Goal: Task Accomplishment & Management: Manage account settings

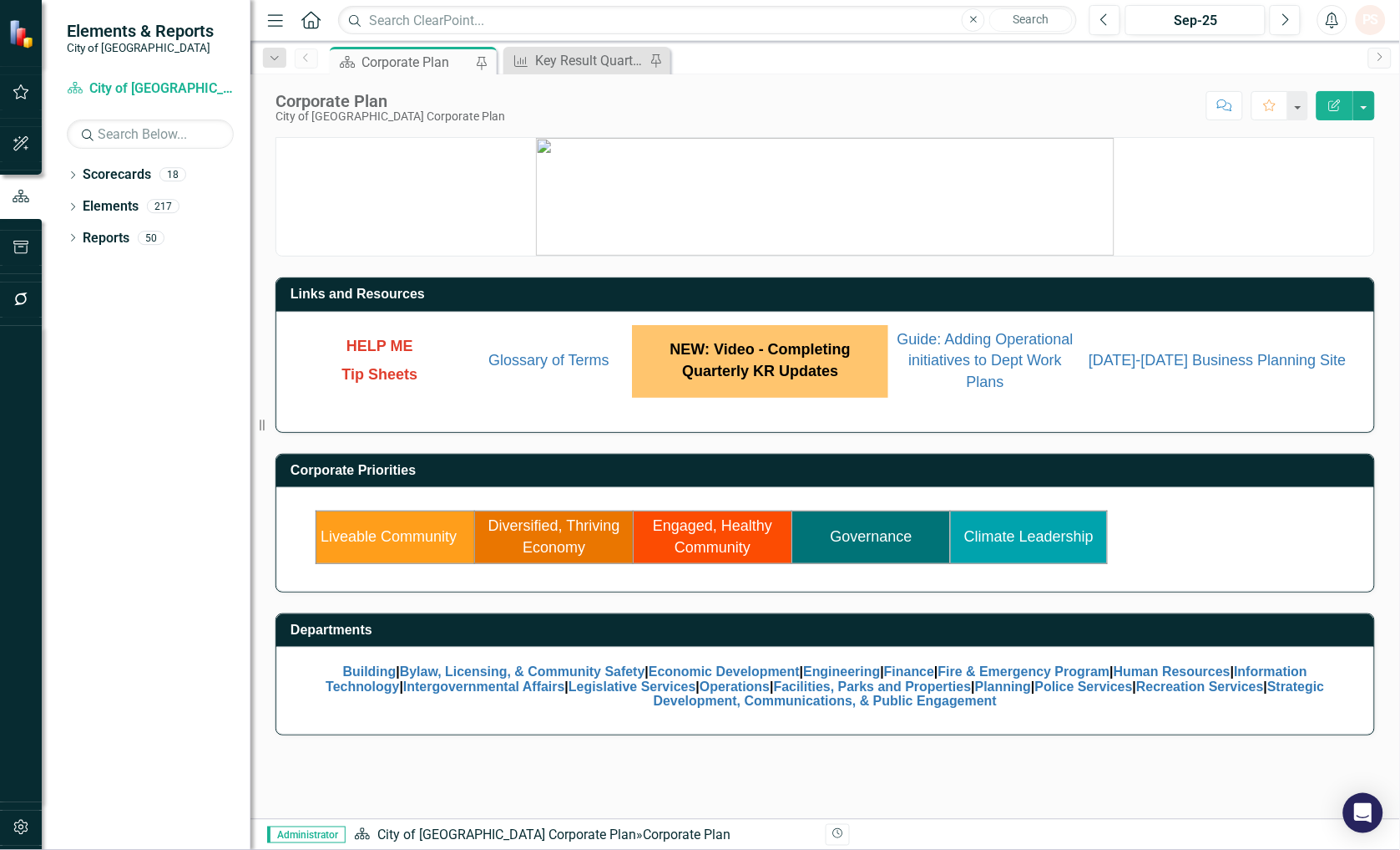
click at [354, 534] on link "Liveable Community" at bounding box center [388, 536] width 136 height 17
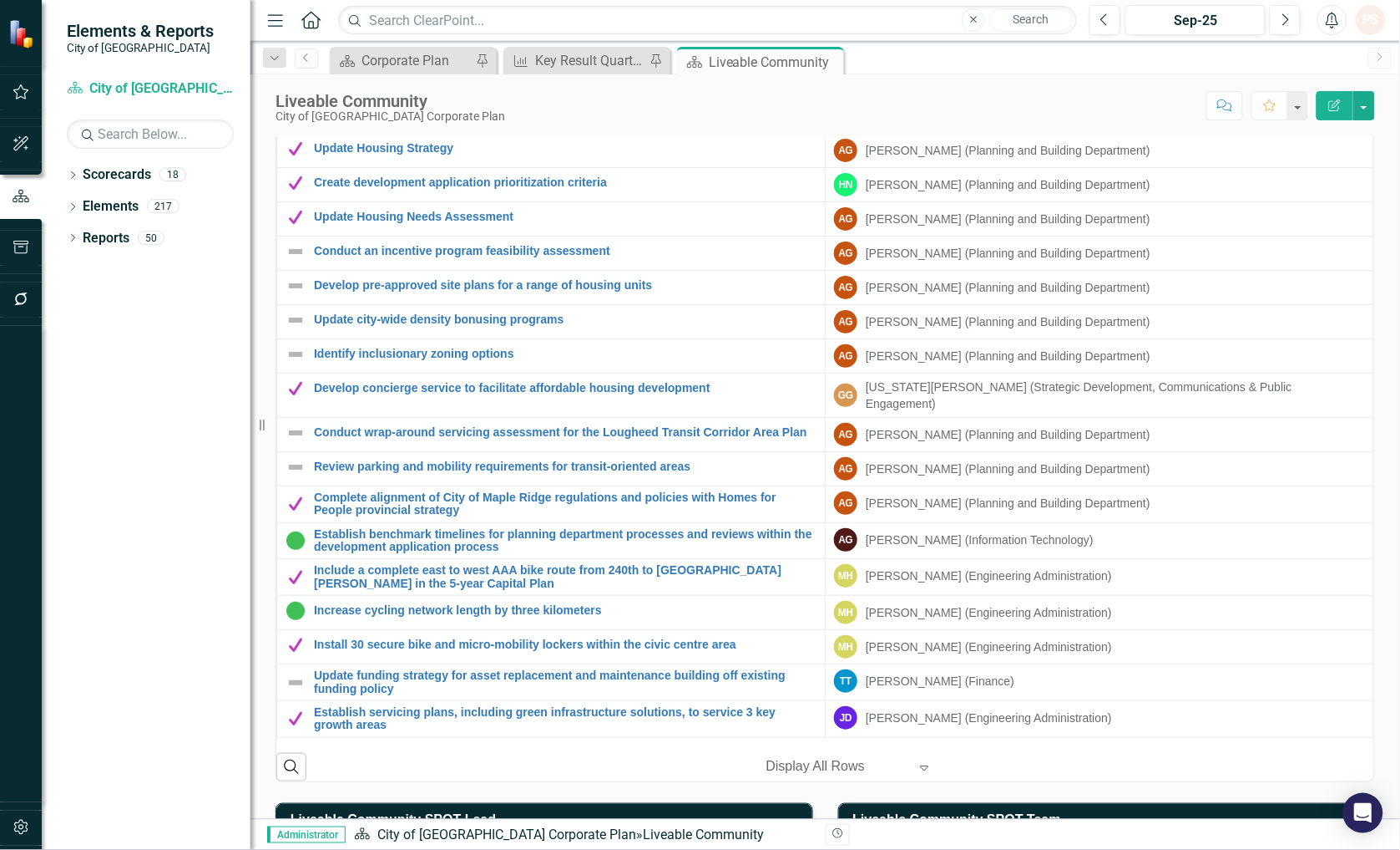
scroll to position [1395, 0]
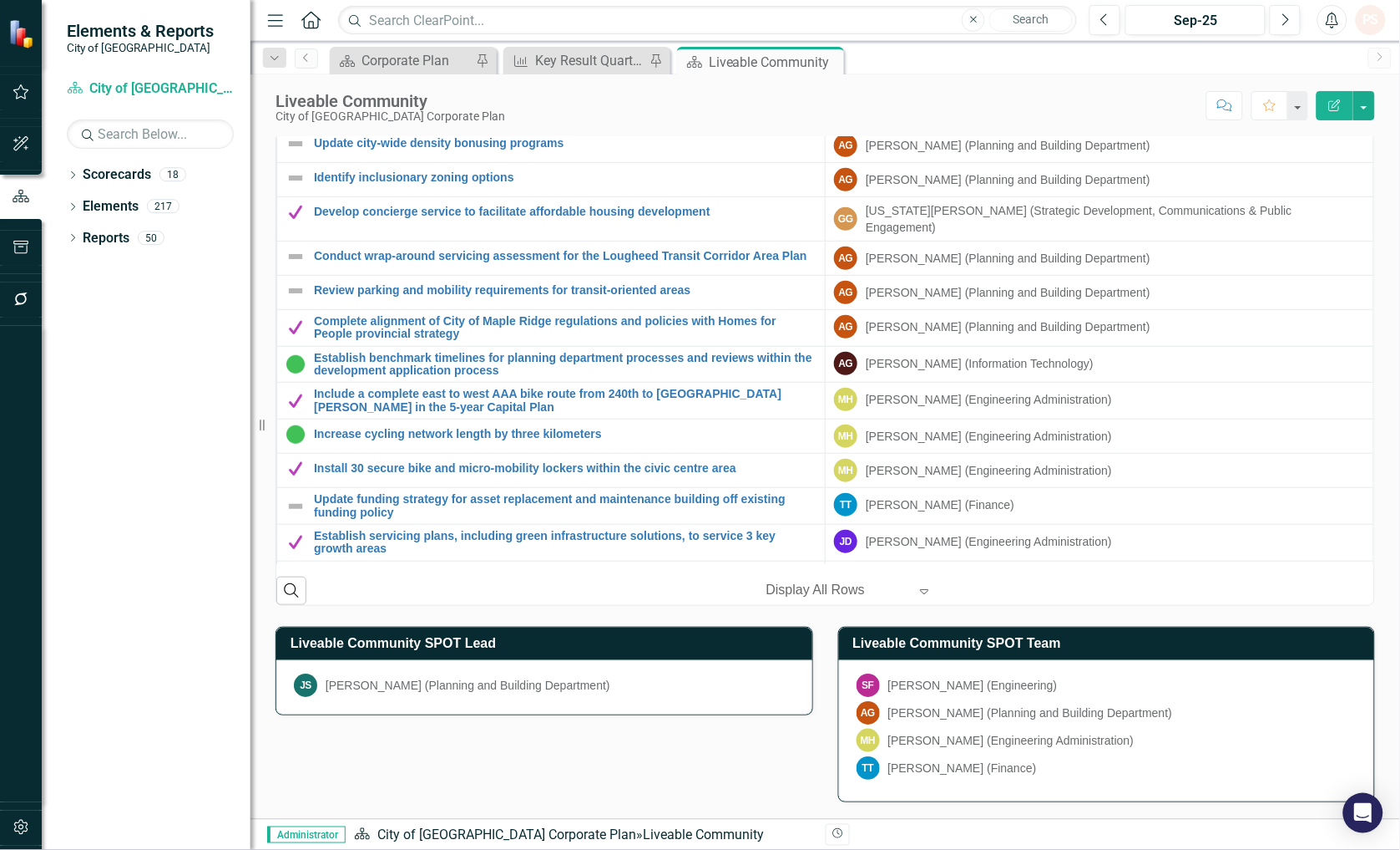
click at [1173, 681] on div "SF [PERSON_NAME] (Engineering)" at bounding box center [1107, 684] width 501 height 23
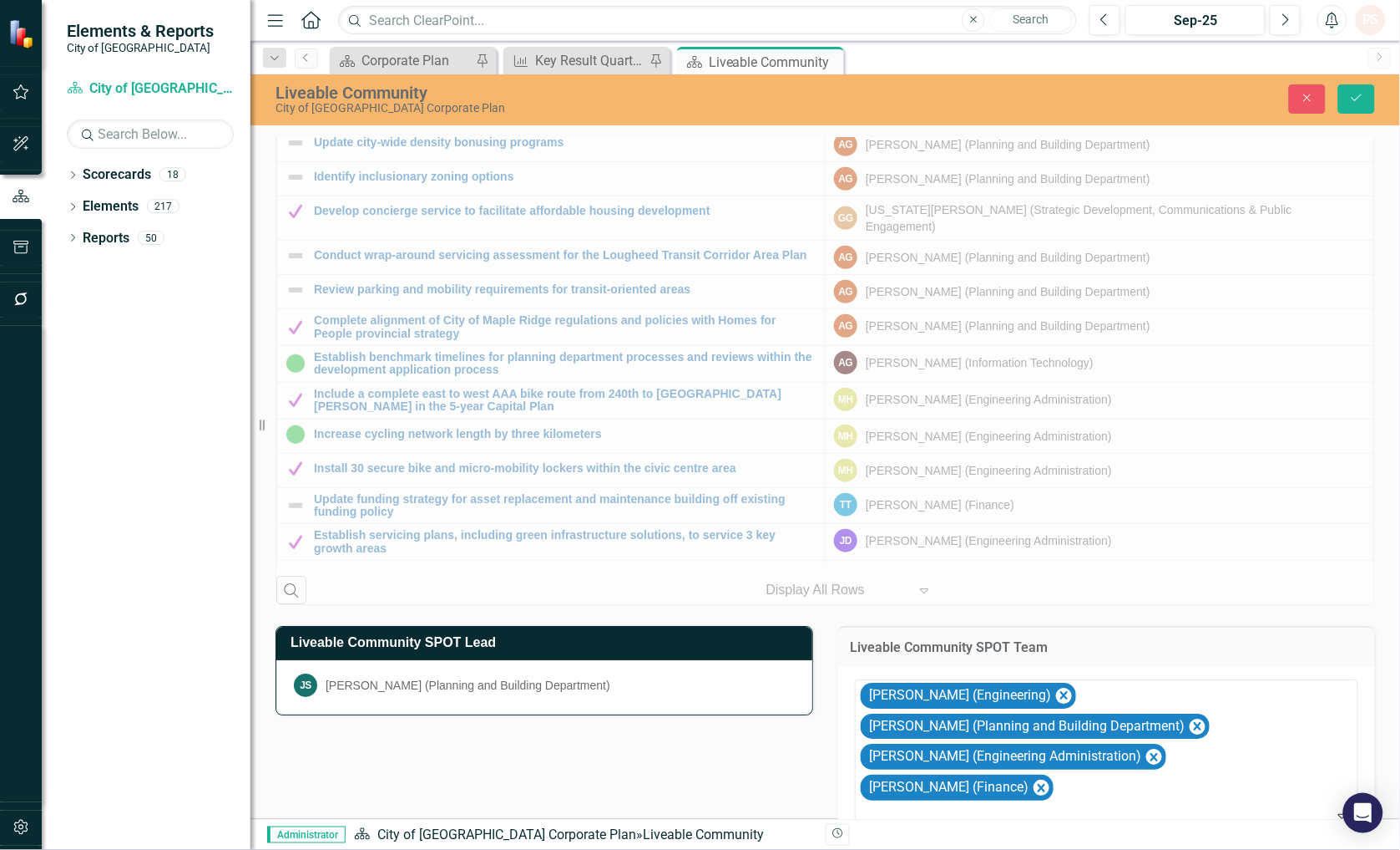
scroll to position [1374, 0]
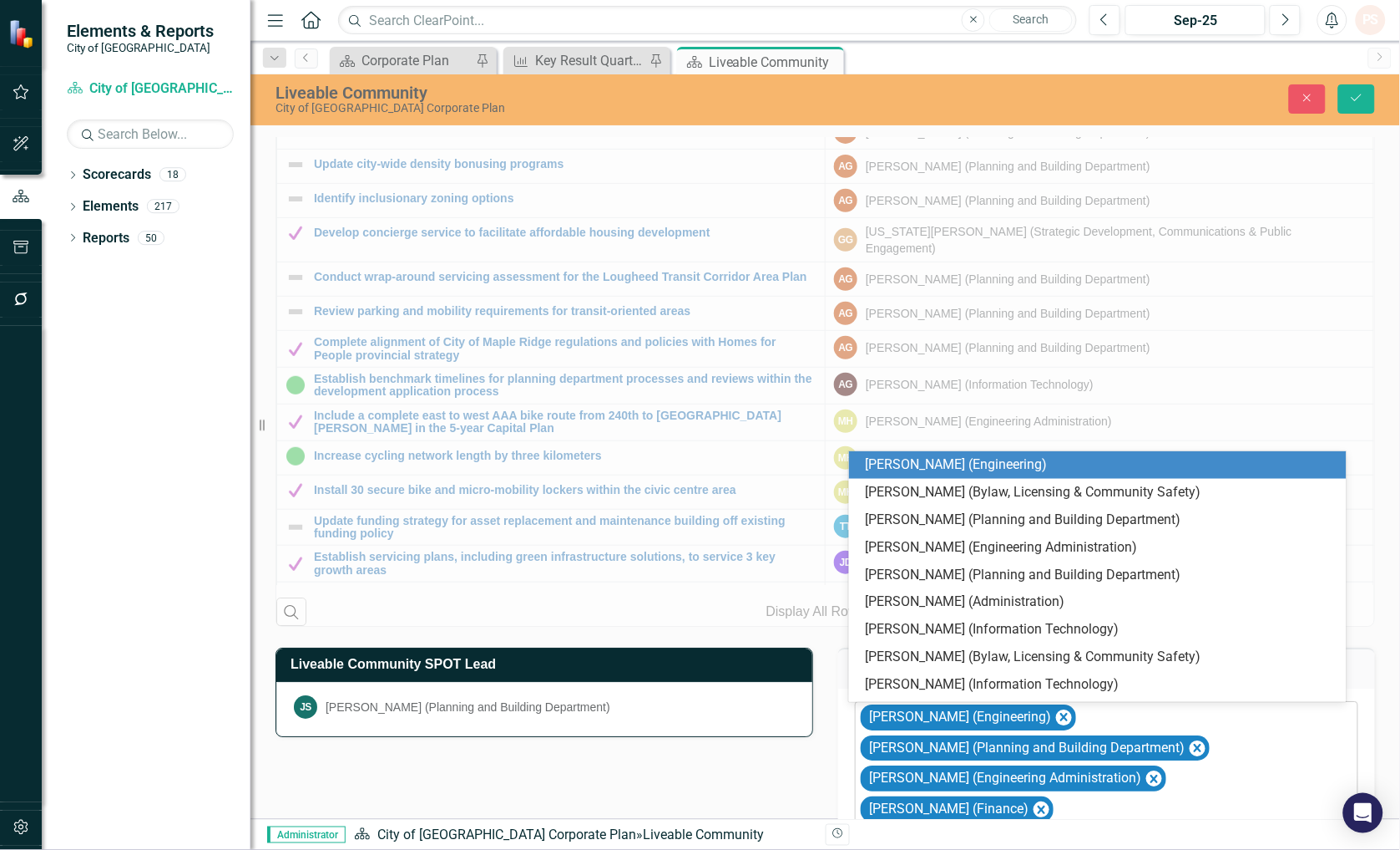
click at [914, 826] on div at bounding box center [1108, 837] width 497 height 23
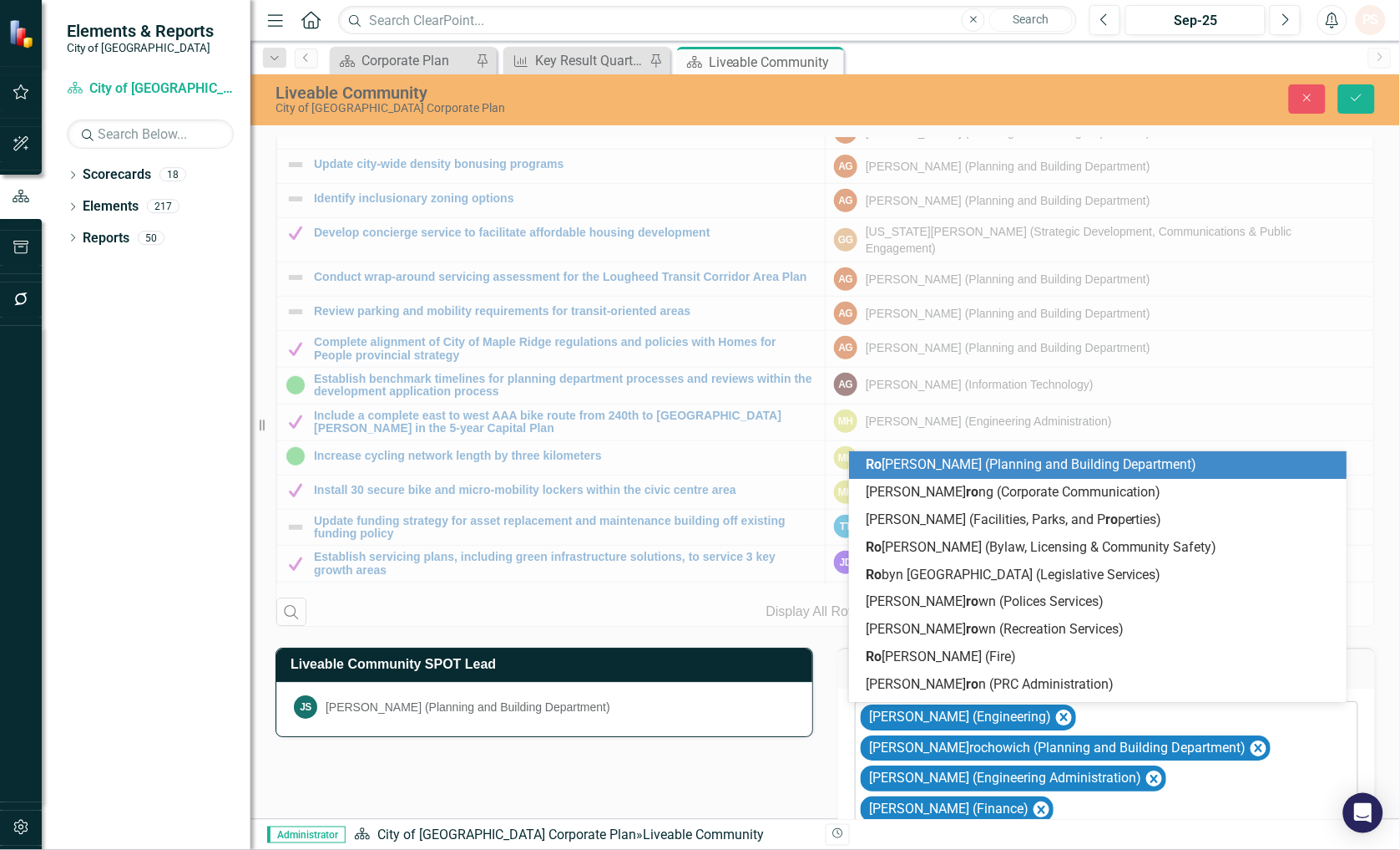
type input "[PERSON_NAME]"
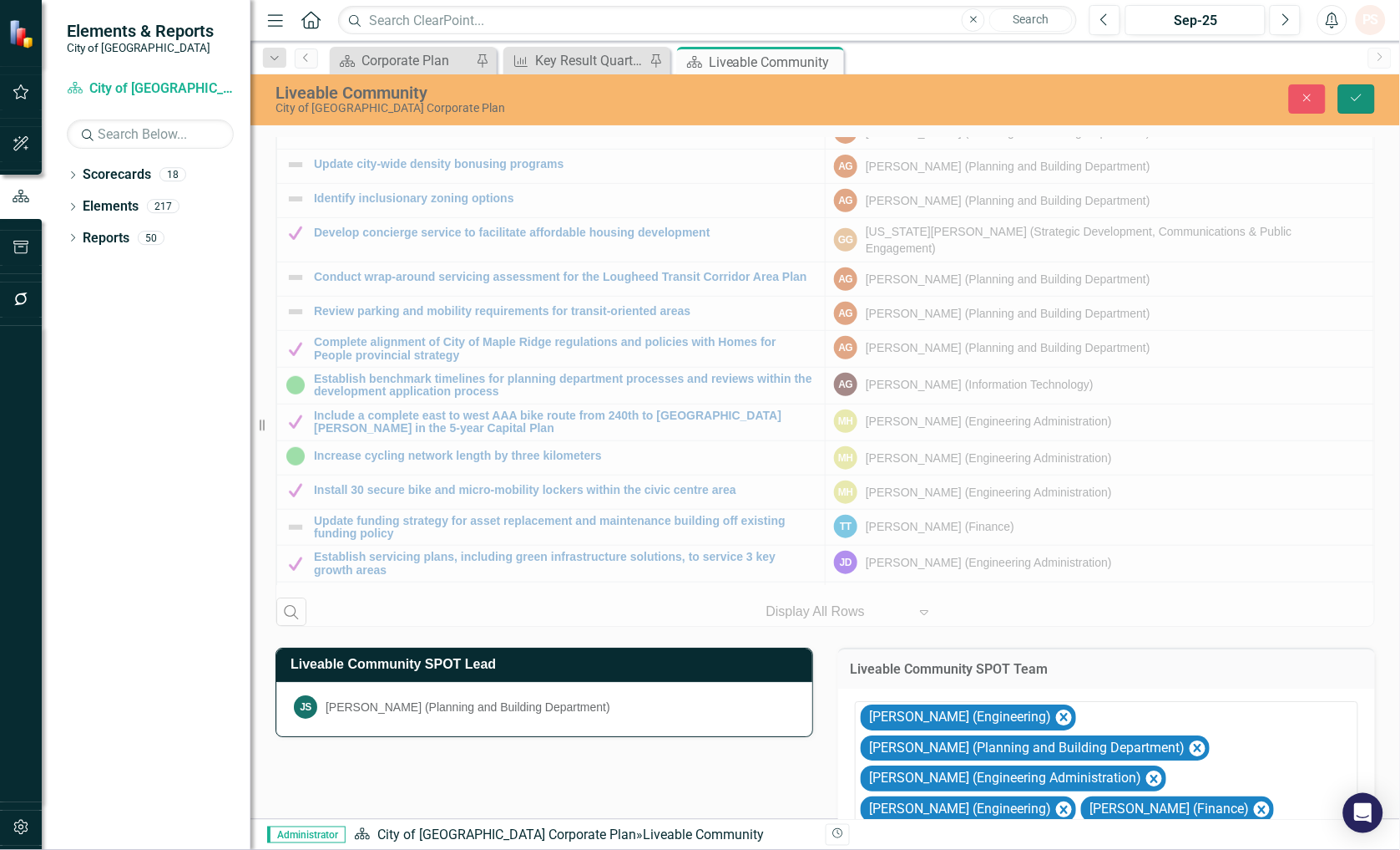
click at [1356, 105] on button "Save" at bounding box center [1357, 98] width 37 height 29
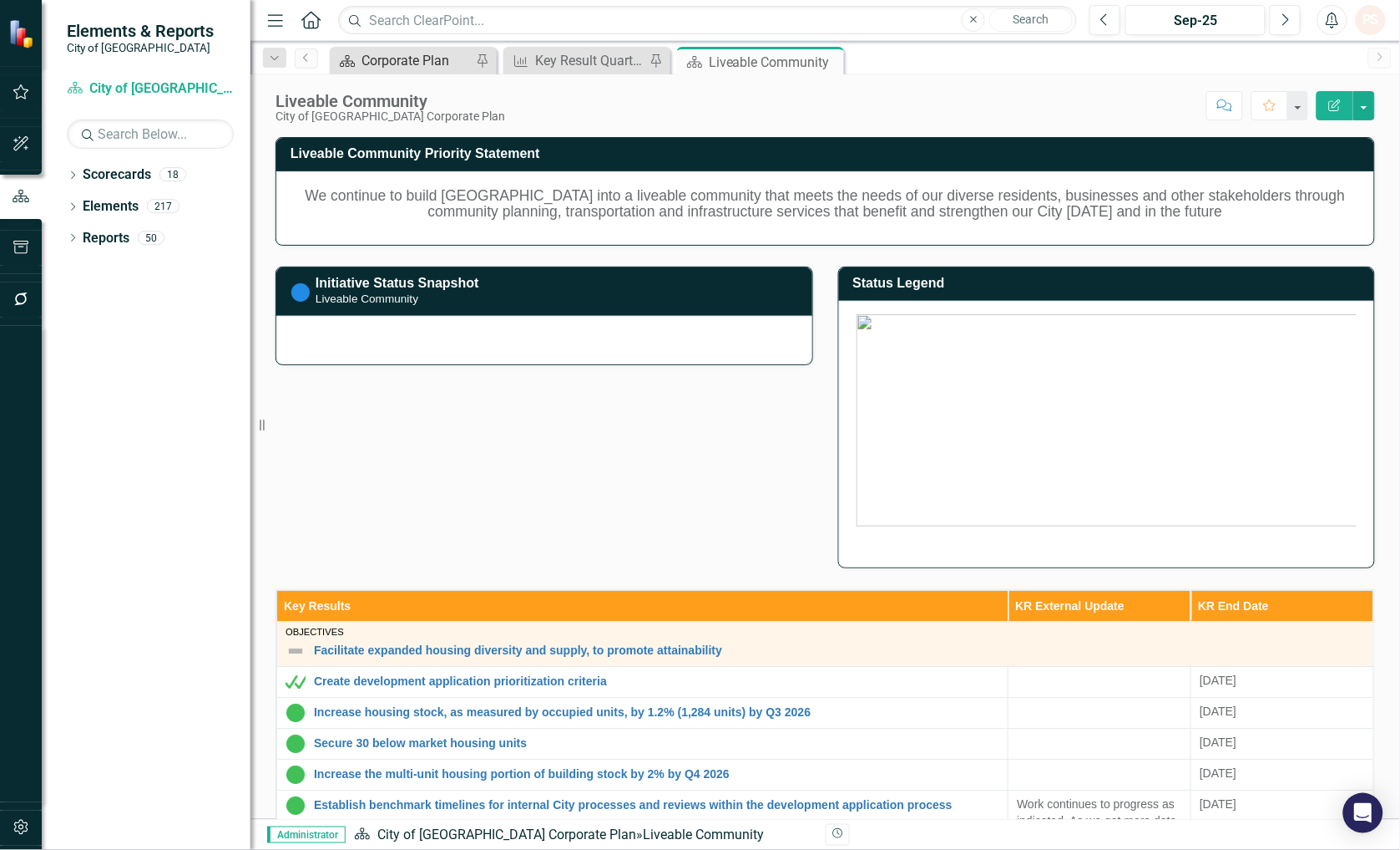
click at [410, 60] on div "Corporate Plan" at bounding box center [416, 60] width 110 height 21
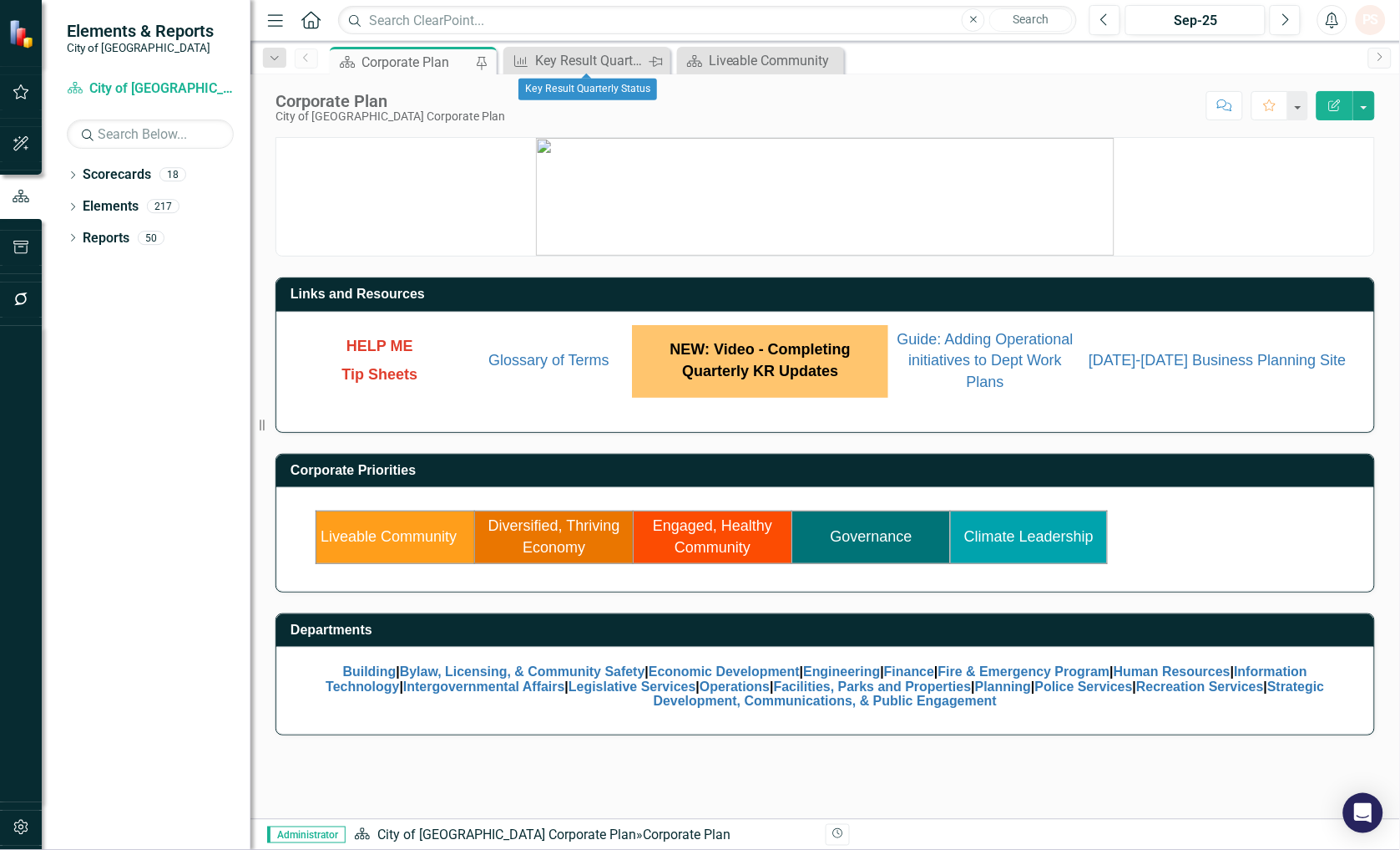
click at [656, 60] on icon "Pin" at bounding box center [655, 62] width 13 height 17
click at [1039, 528] on link "Climate Leadership" at bounding box center [1030, 536] width 130 height 17
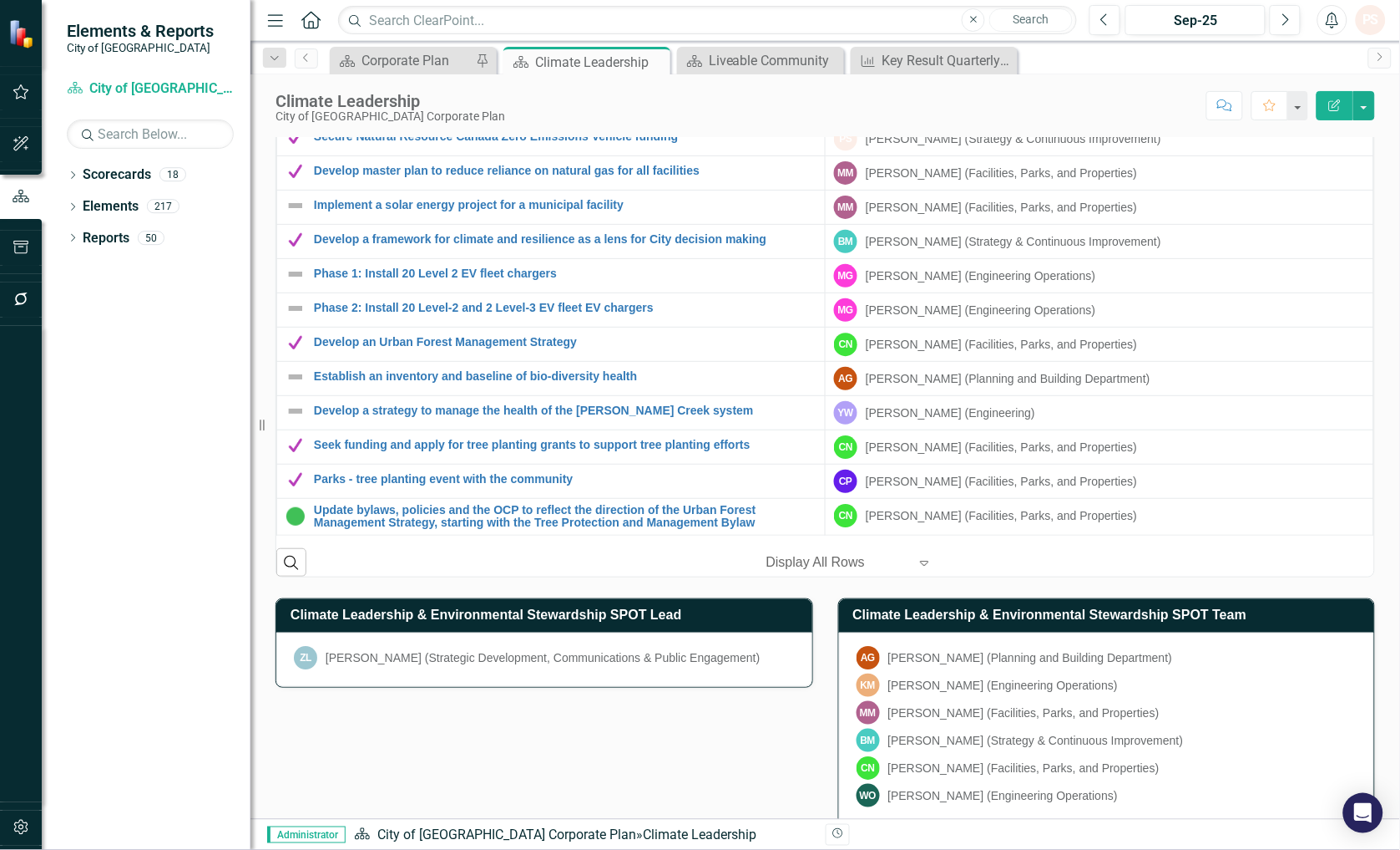
scroll to position [1336, 0]
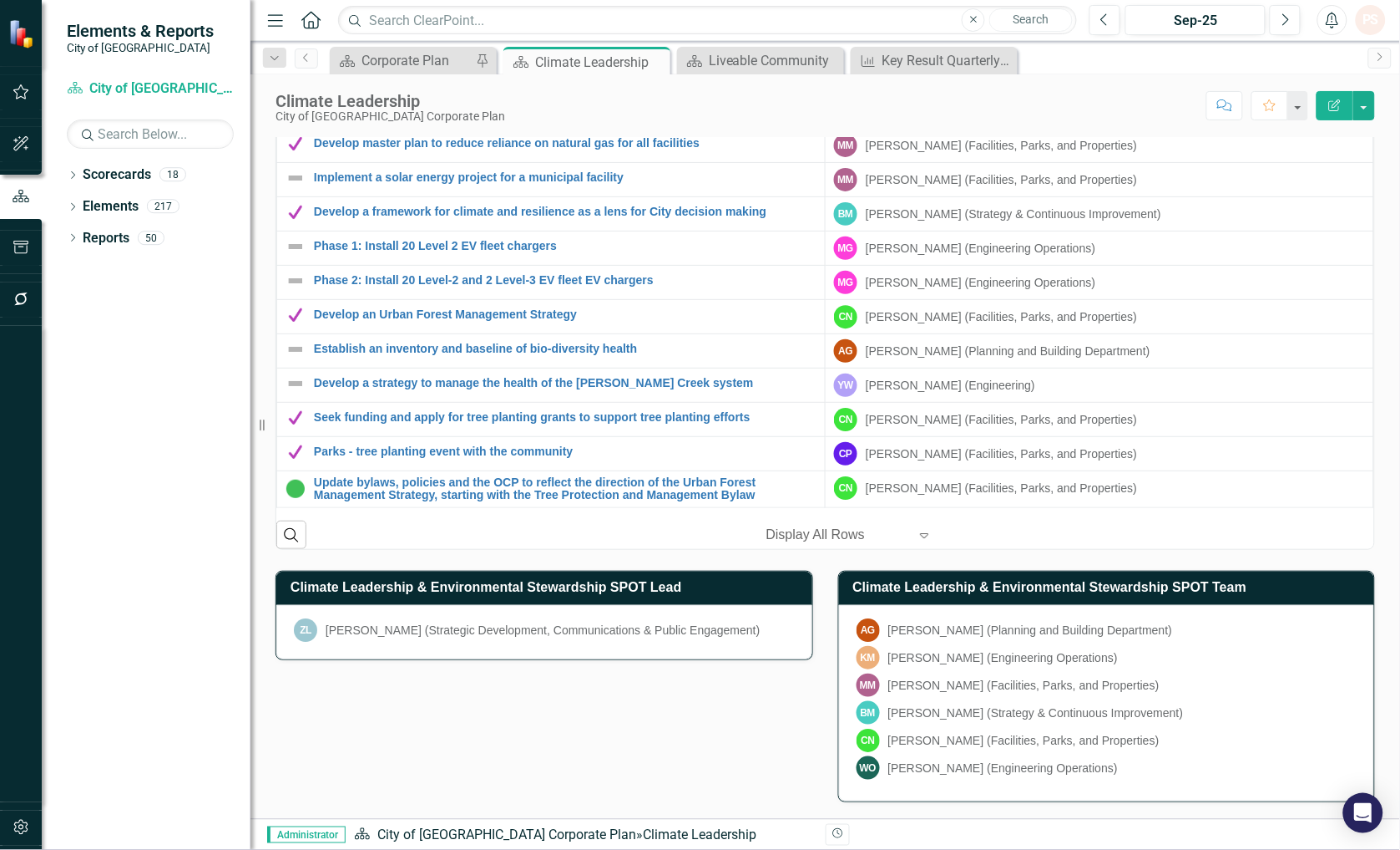
click at [1262, 644] on div "AG [PERSON_NAME] (Planning and Building Department) KM [PERSON_NAME] (Engineeri…" at bounding box center [1106, 702] width 536 height 197
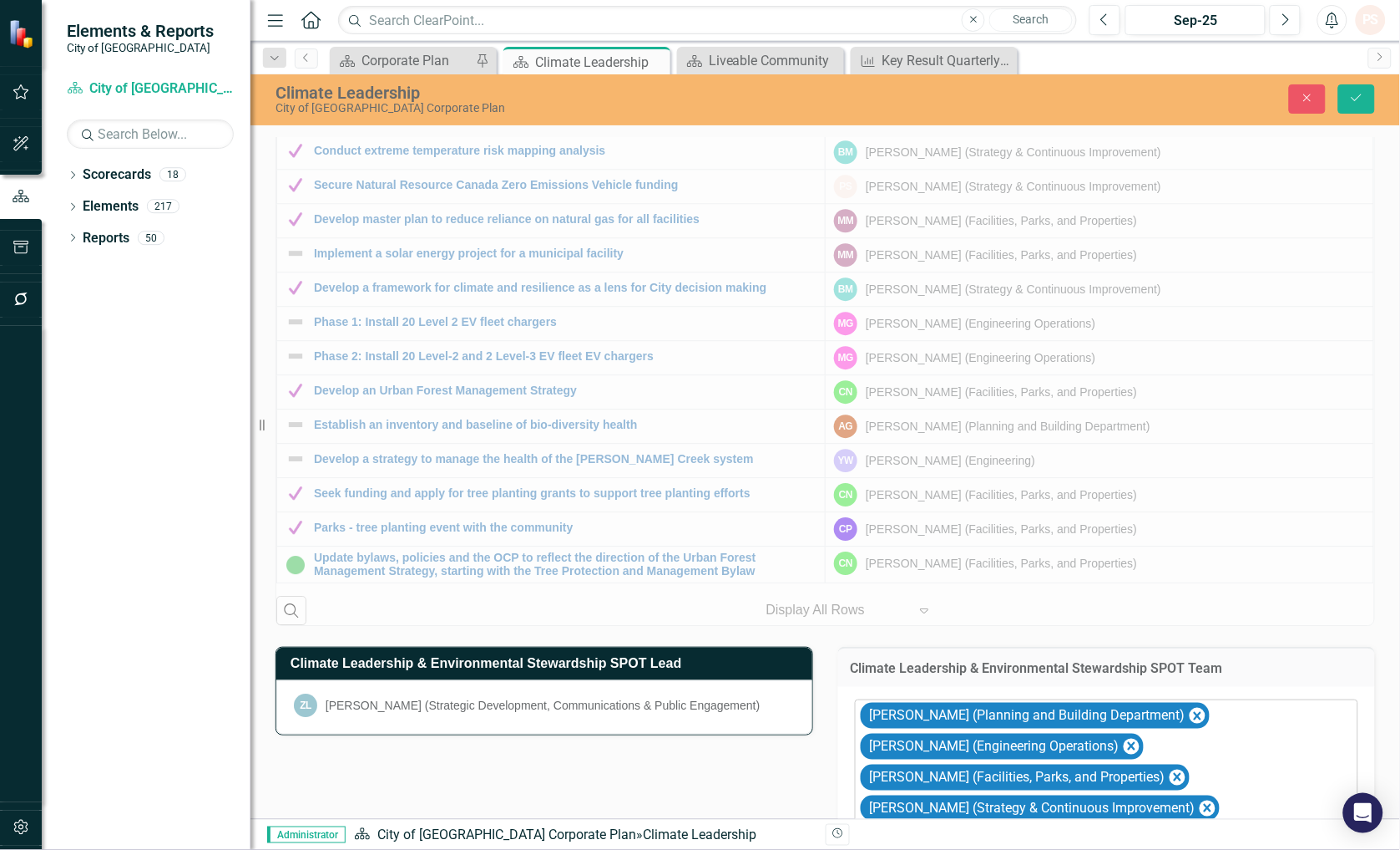
scroll to position [1442, 0]
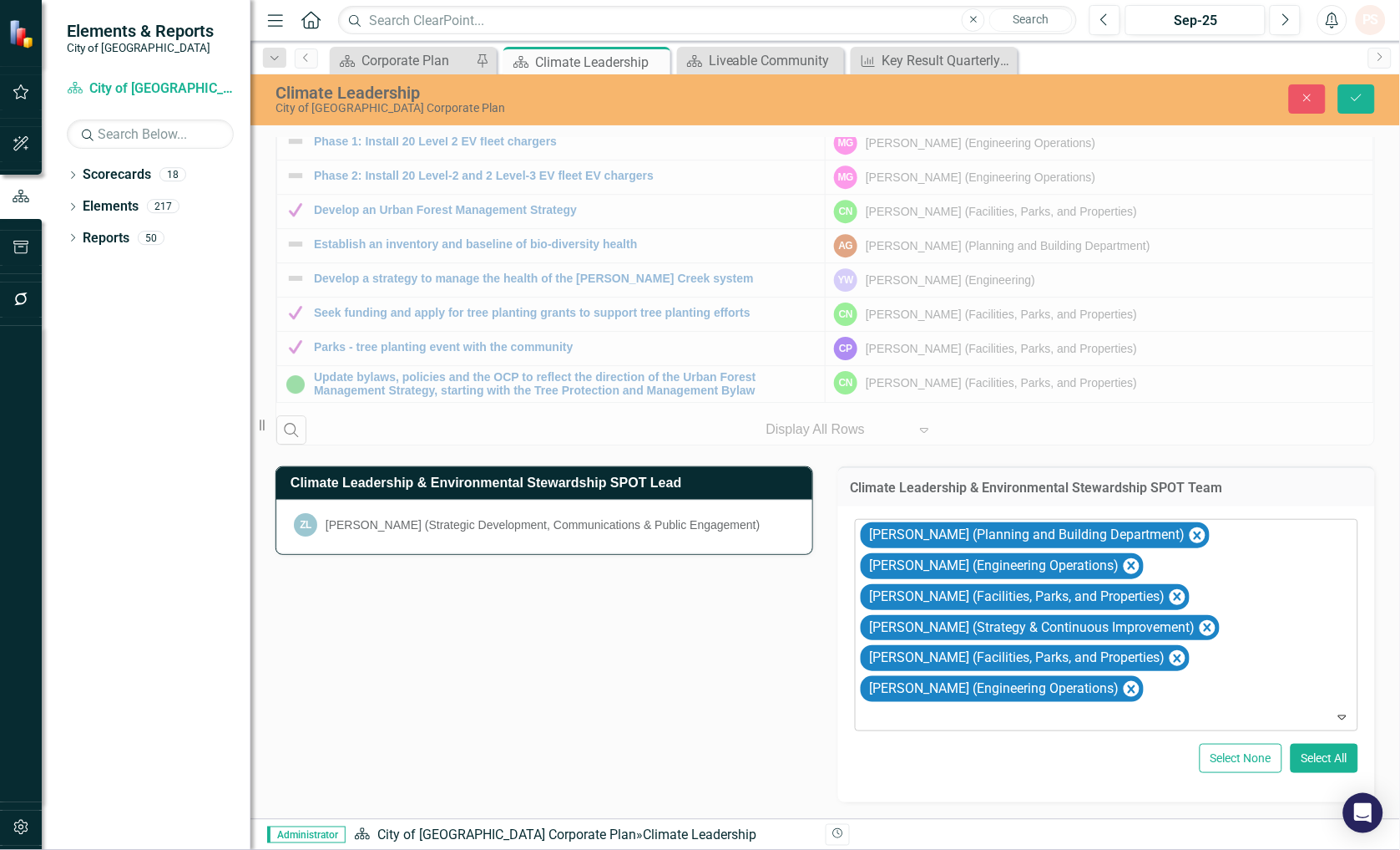
click at [913, 712] on div at bounding box center [1108, 717] width 497 height 23
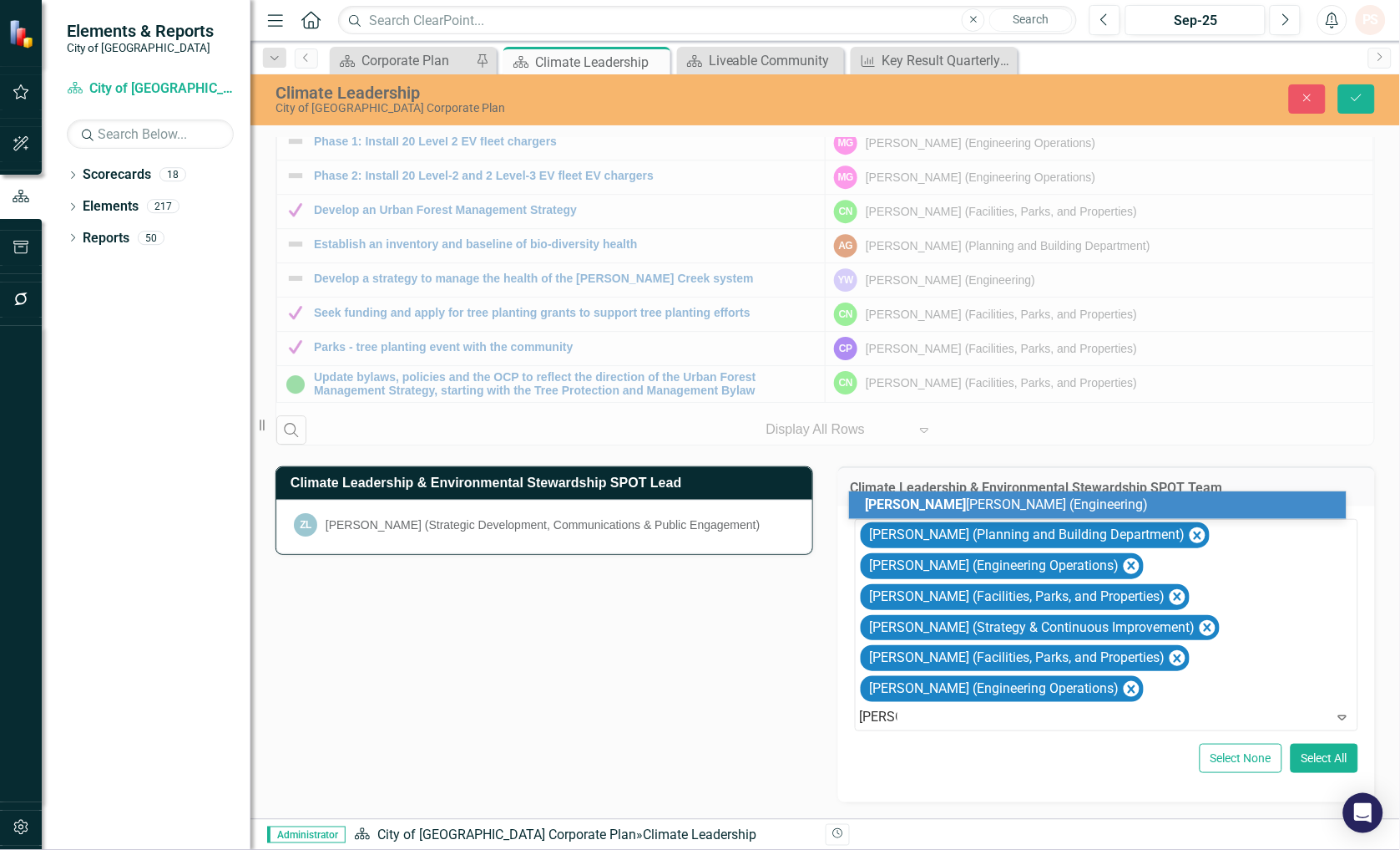
type input "[PERSON_NAME]"
click at [955, 488] on h3 "Climate Leadership & Environmental Stewardship SPOT Team" at bounding box center [1106, 487] width 512 height 15
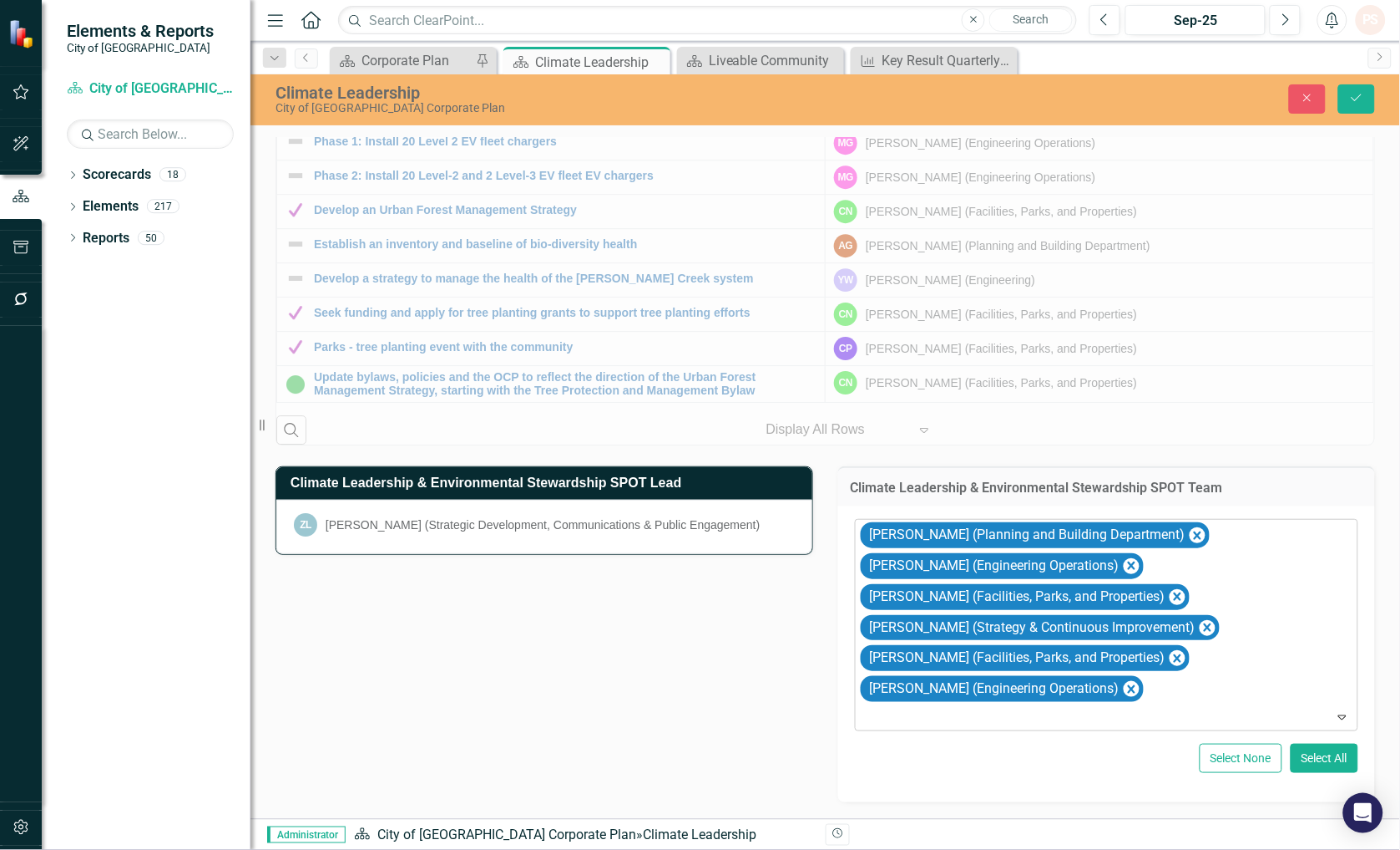
click at [890, 717] on div at bounding box center [1108, 717] width 497 height 23
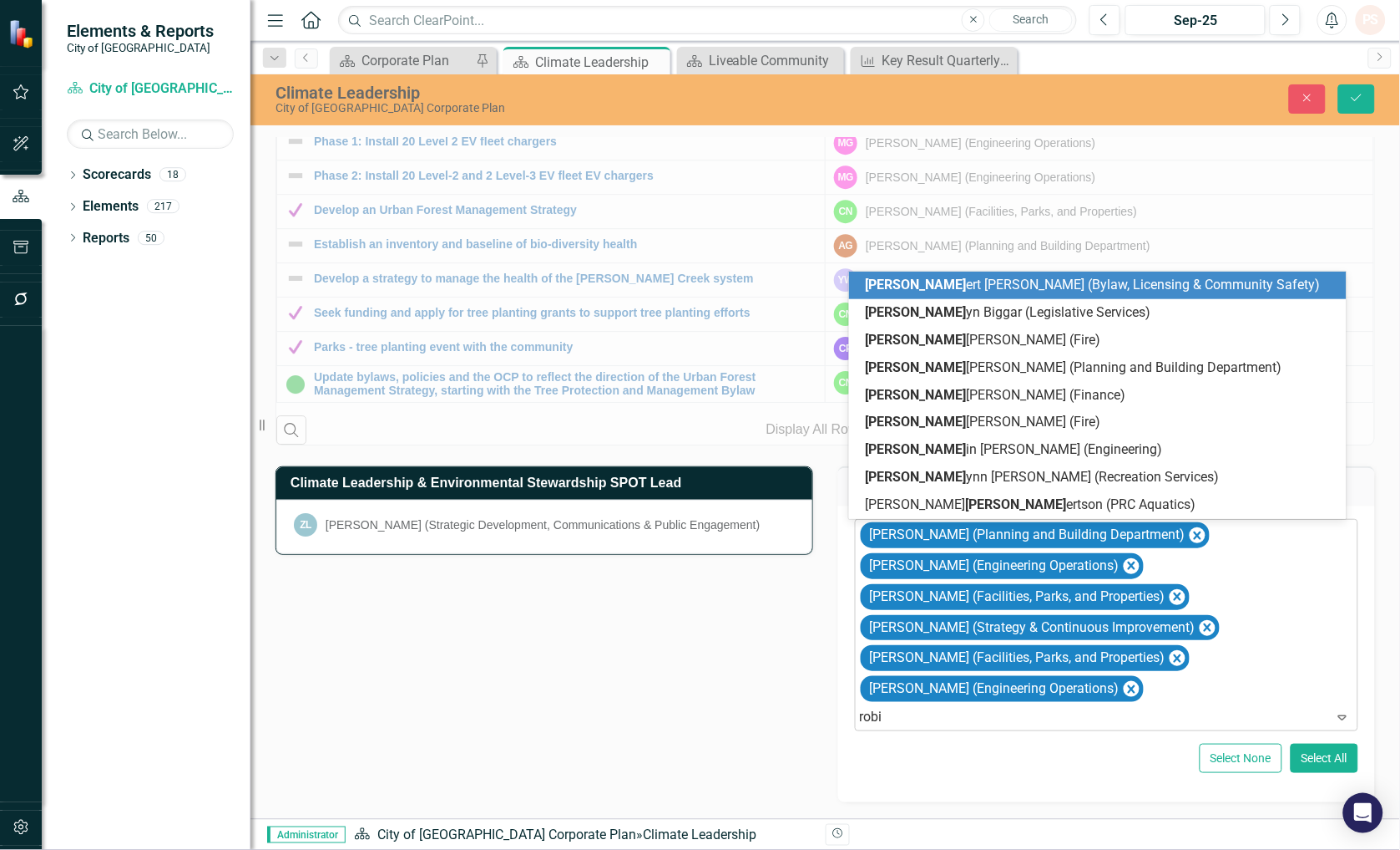
type input "[PERSON_NAME]"
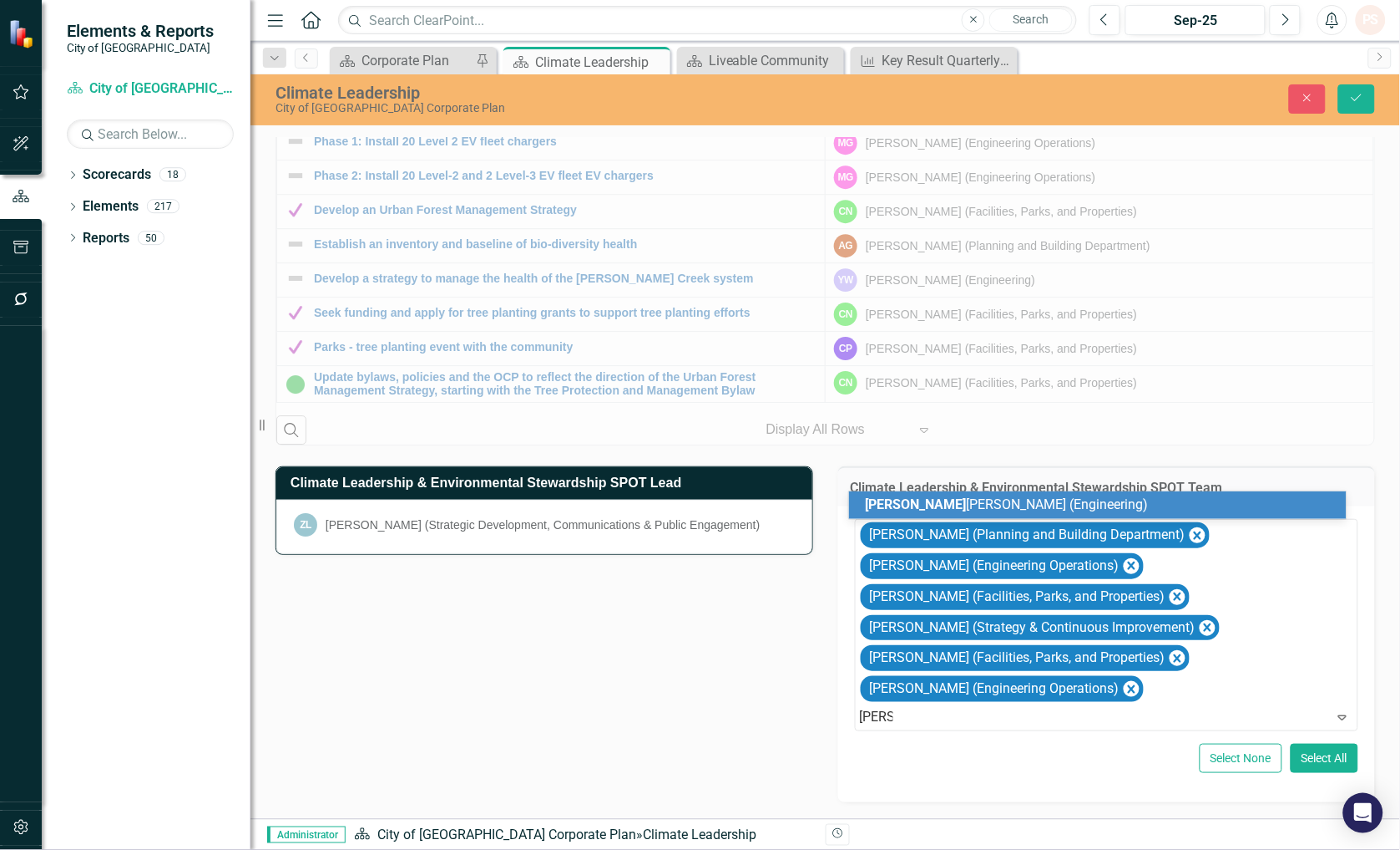
click at [945, 503] on span "[PERSON_NAME] (Engineering)" at bounding box center [1008, 504] width 284 height 16
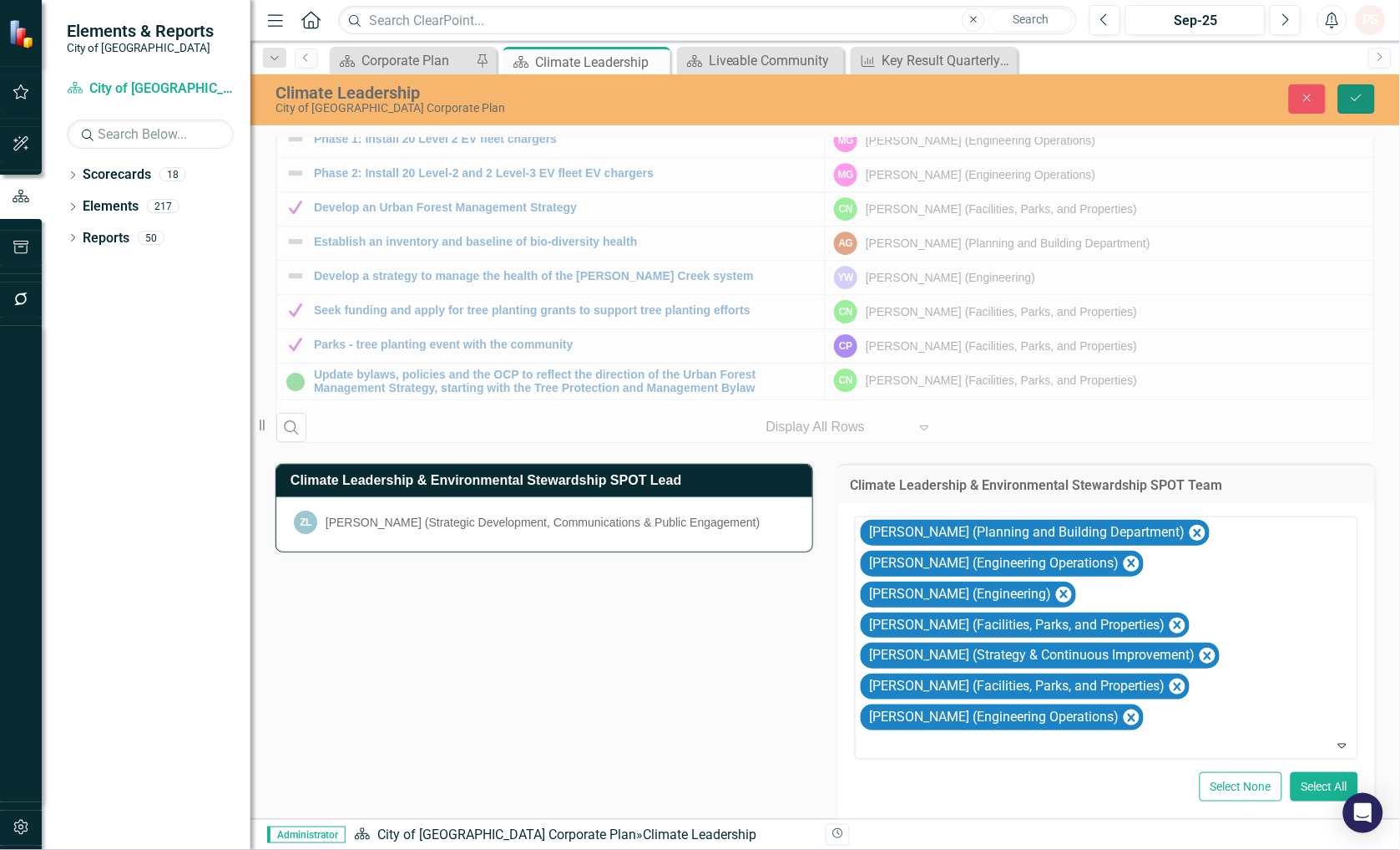
click at [1362, 95] on icon "Save" at bounding box center [1356, 98] width 15 height 12
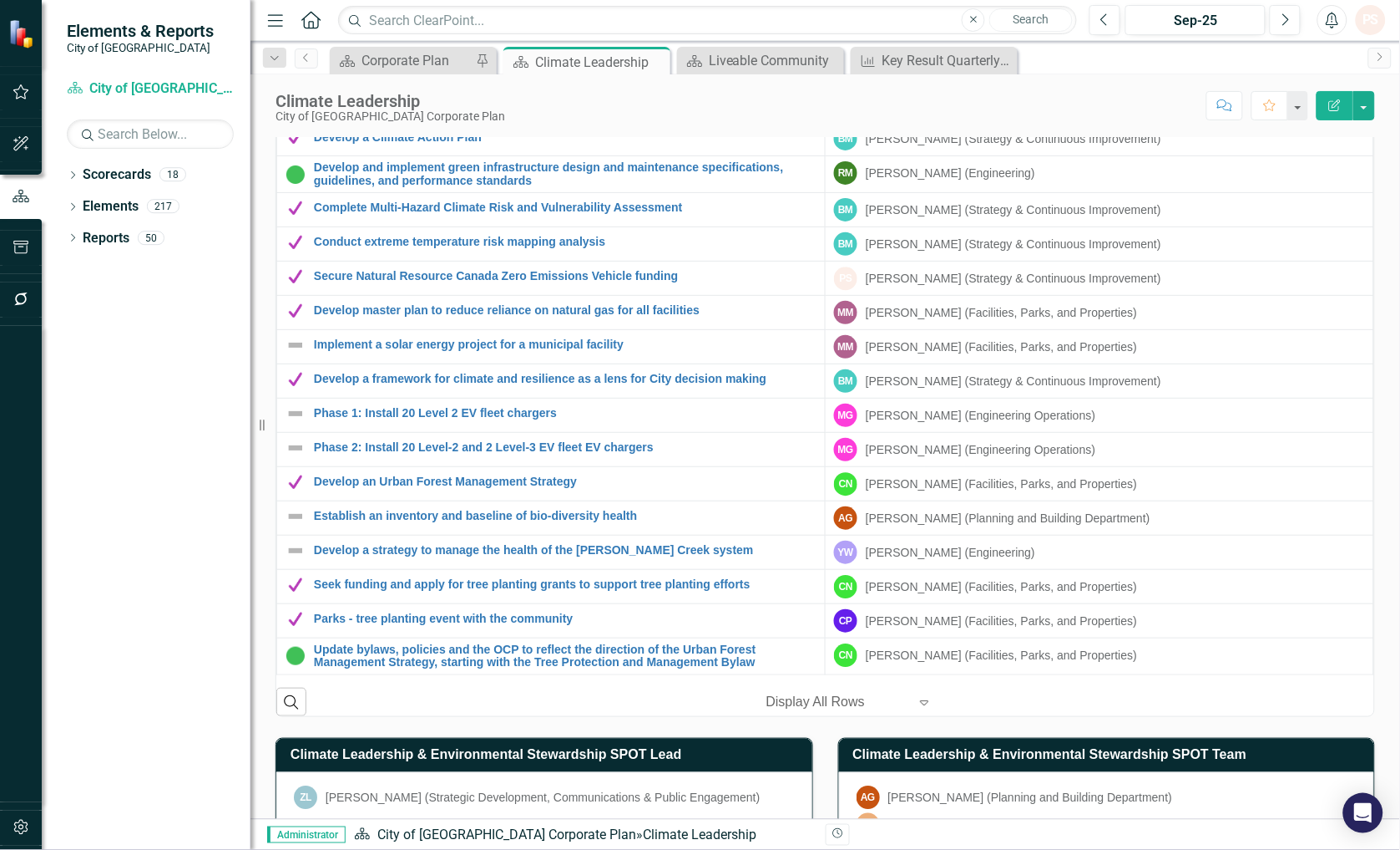
scroll to position [1364, 0]
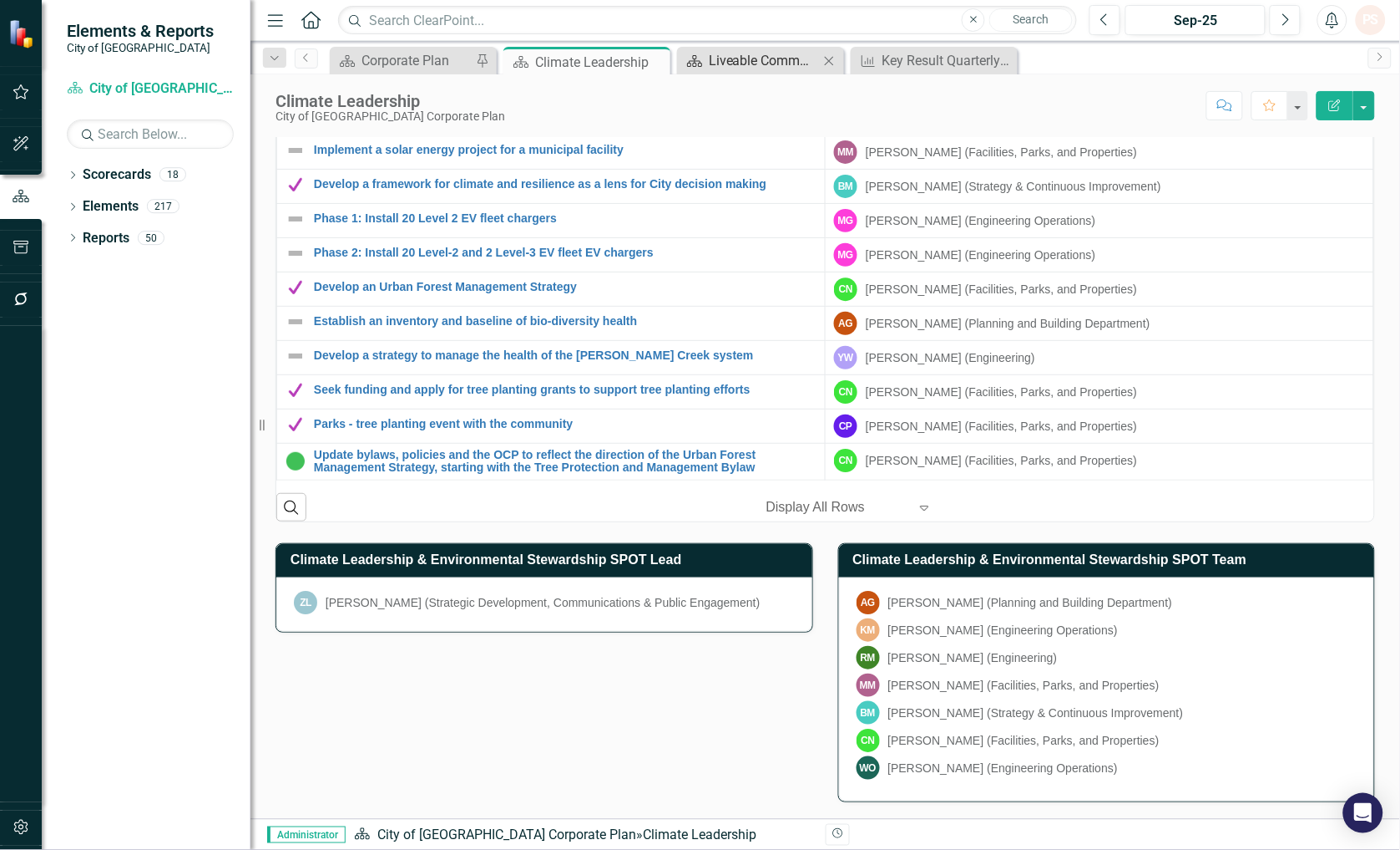
click at [792, 64] on div "Liveable Community" at bounding box center [764, 60] width 110 height 21
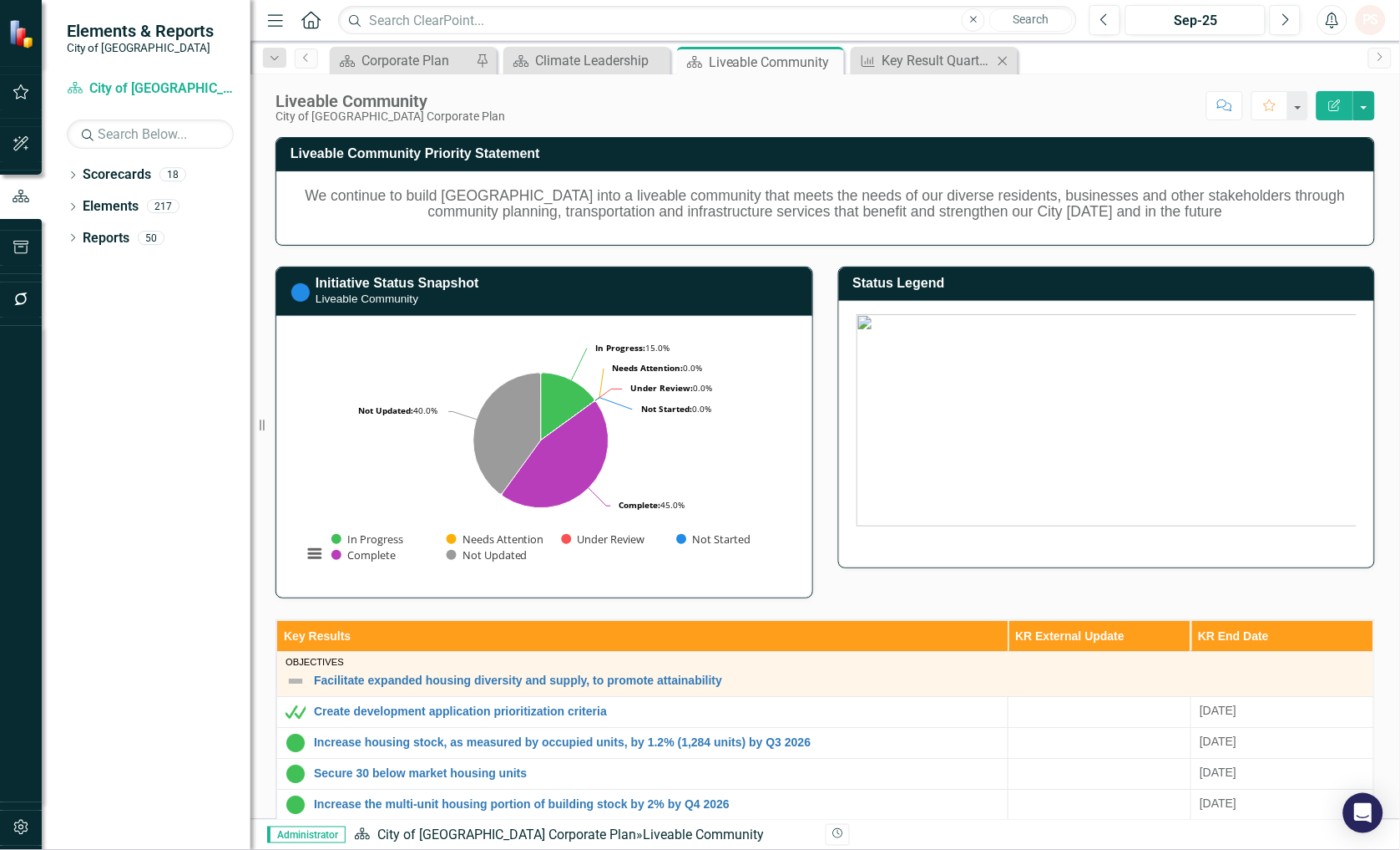
click at [1000, 56] on icon "Close" at bounding box center [1003, 60] width 17 height 13
drag, startPoint x: 829, startPoint y: 60, endPoint x: 738, endPoint y: 102, distance: 100.2
click at [0, 0] on icon at bounding box center [0, 0] width 0 height 0
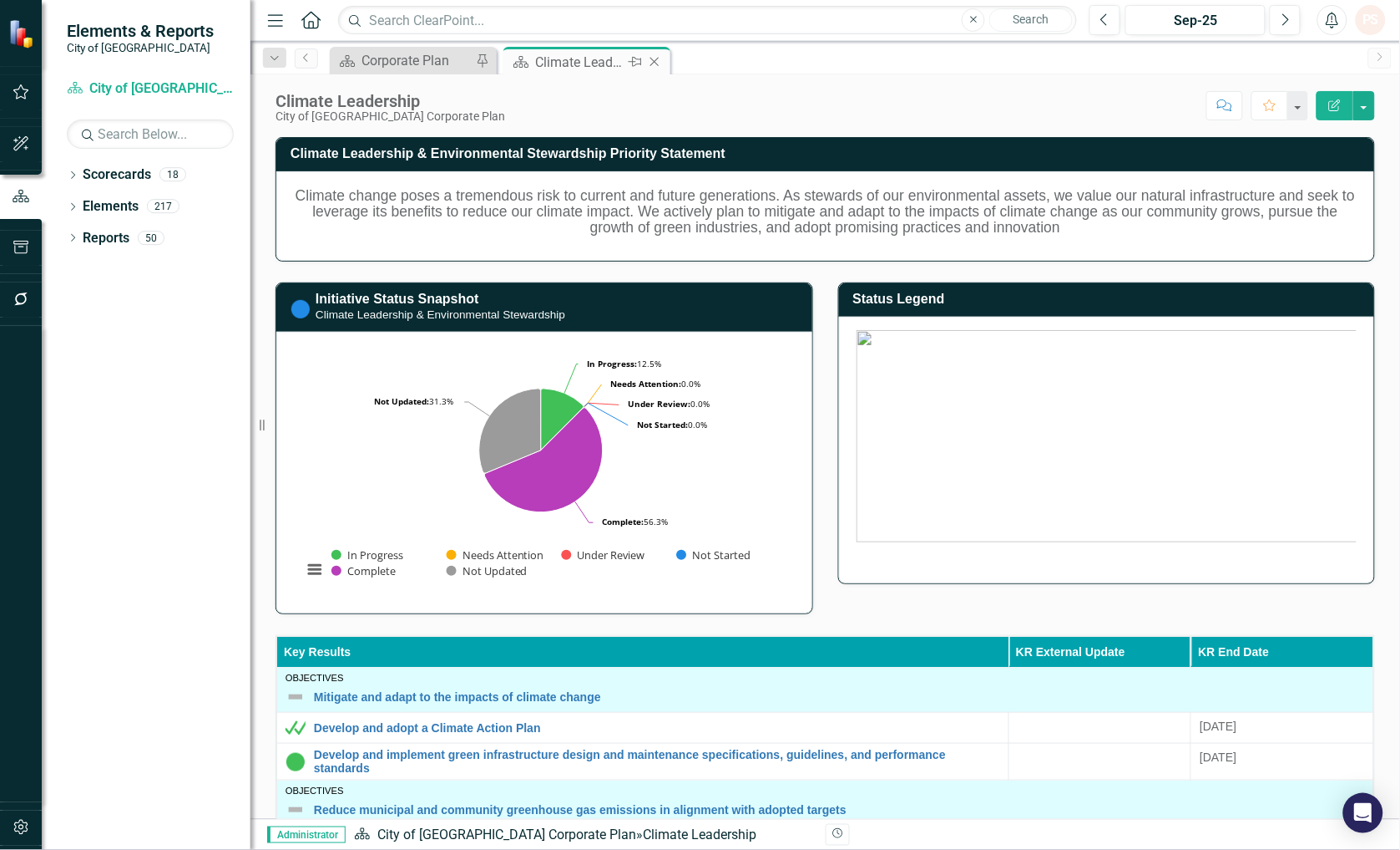
click at [655, 61] on icon at bounding box center [654, 62] width 9 height 9
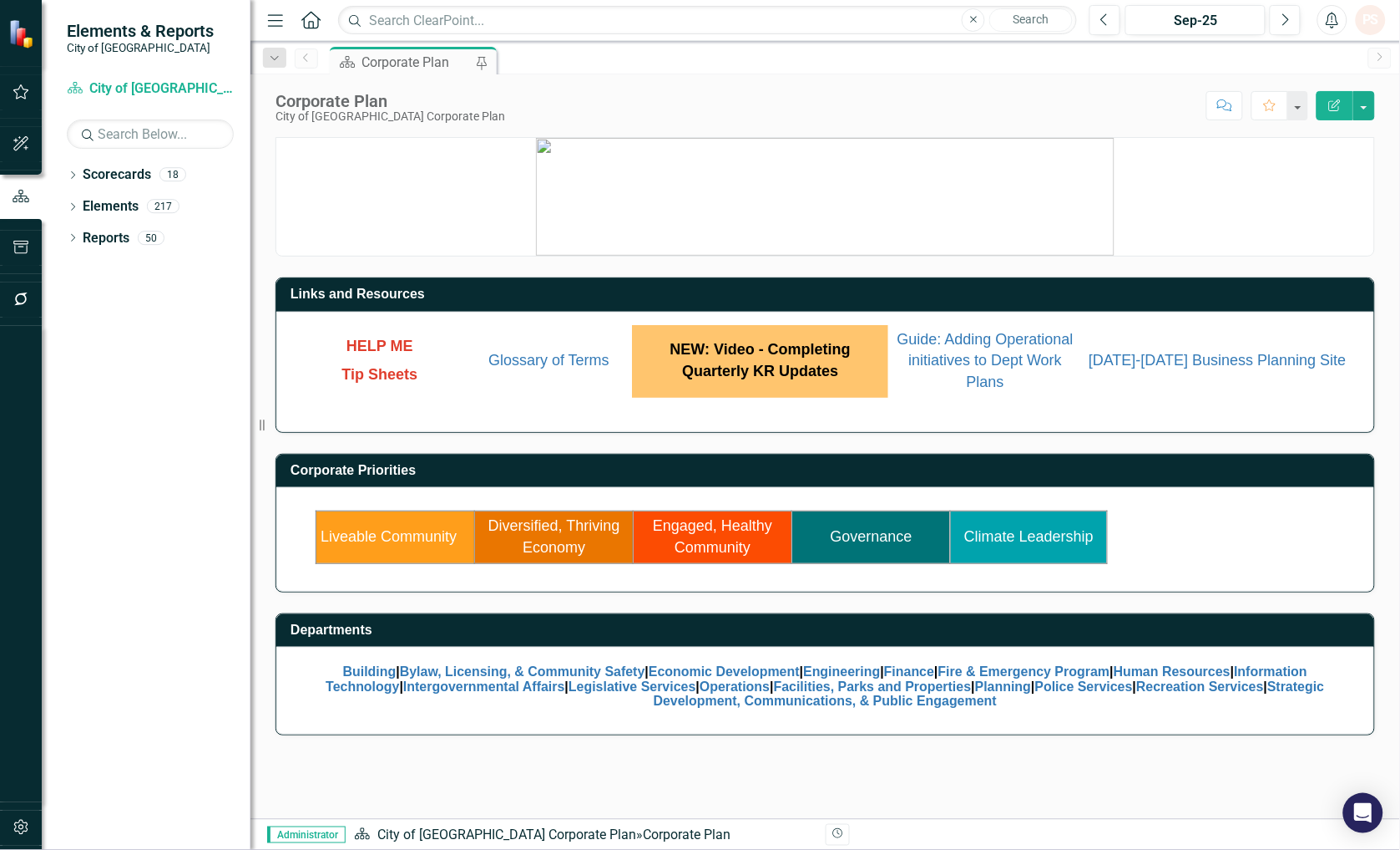
click at [705, 537] on td "Engaged, Healthy Community" at bounding box center [713, 537] width 159 height 52
click at [707, 546] on link "Engaged, Healthy Community" at bounding box center [713, 536] width 120 height 38
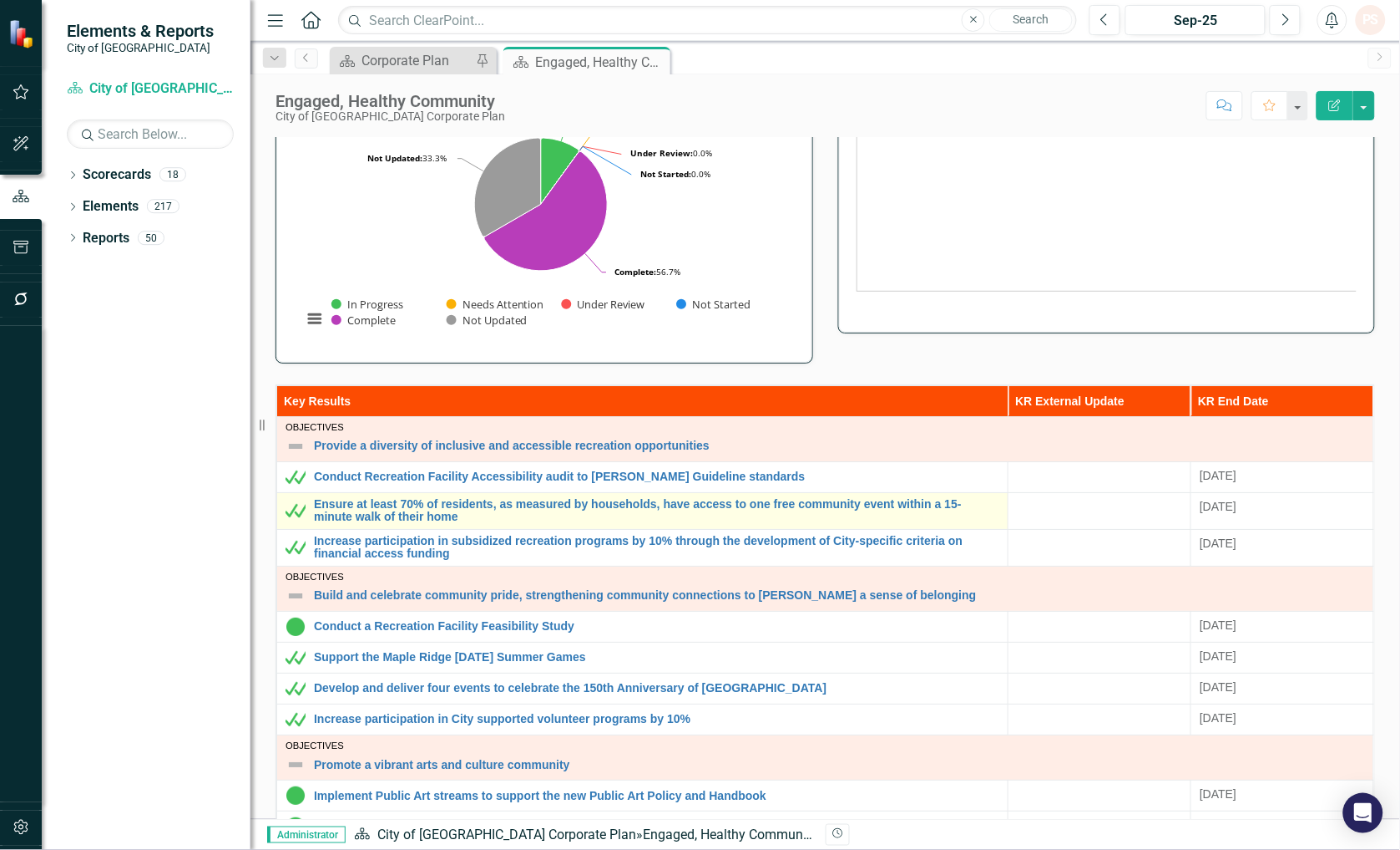
scroll to position [22, 0]
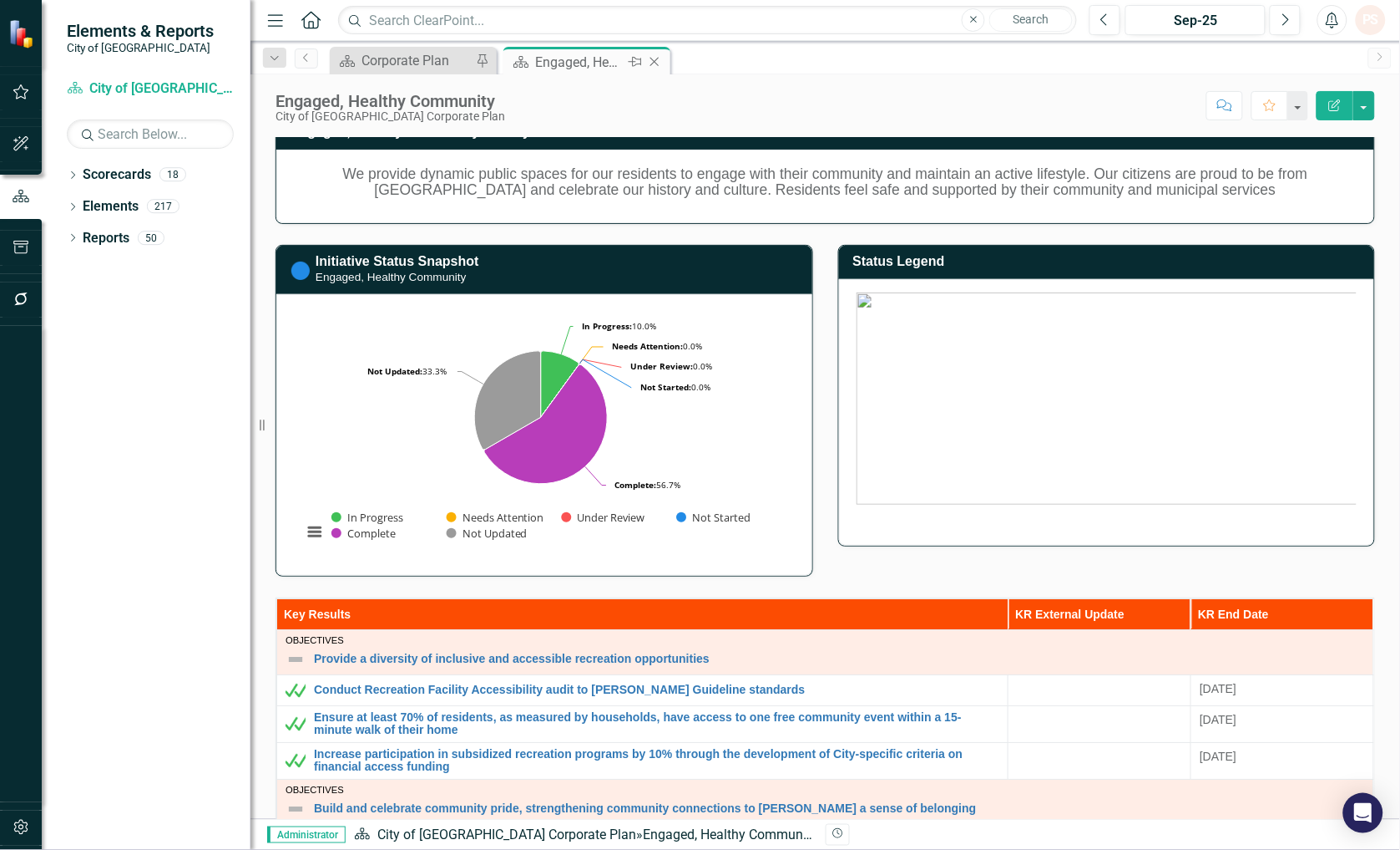
click at [650, 56] on icon "Close" at bounding box center [654, 61] width 17 height 13
